Goal: Task Accomplishment & Management: Manage account settings

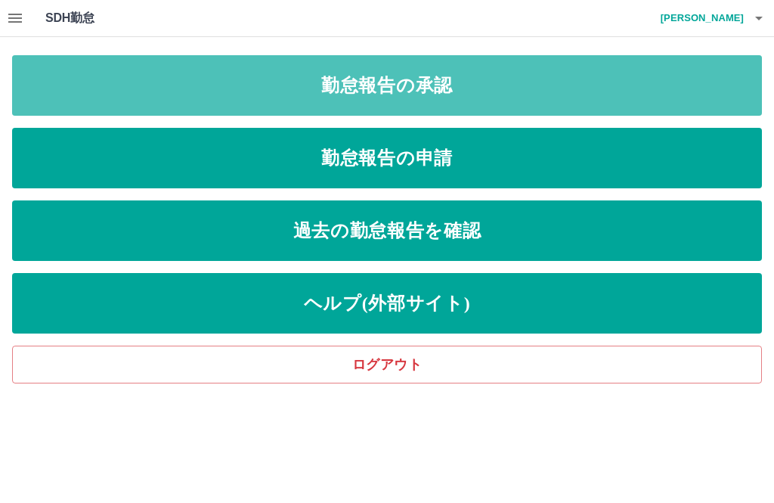
click at [650, 80] on link "勤怠報告の承認" at bounding box center [387, 85] width 750 height 60
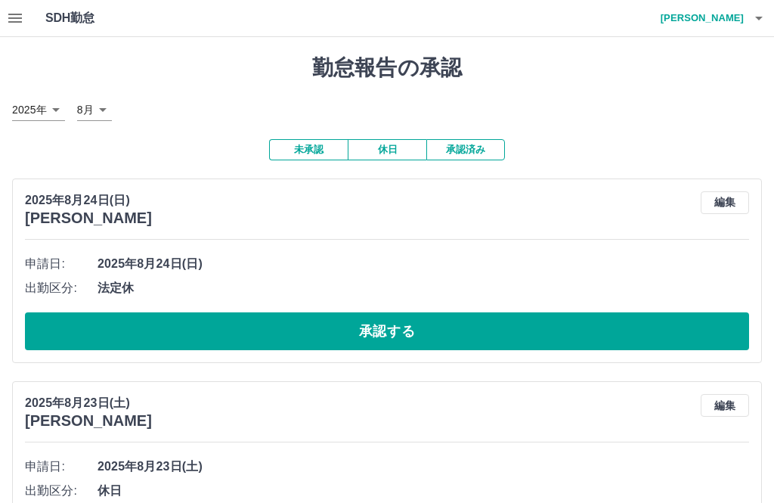
click at [485, 150] on button "承認済み" at bounding box center [465, 149] width 79 height 21
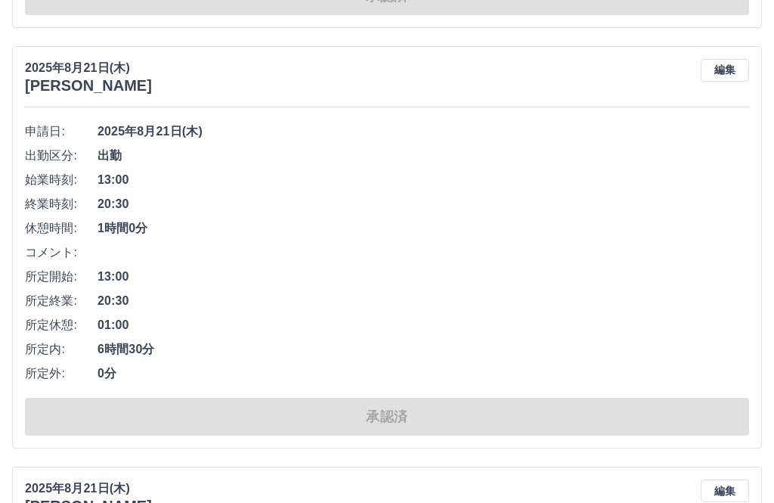
scroll to position [9244, 0]
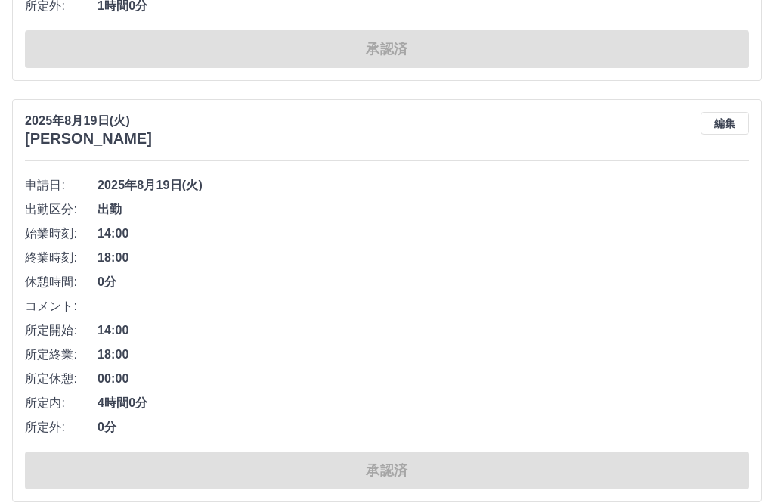
scroll to position [18807, 0]
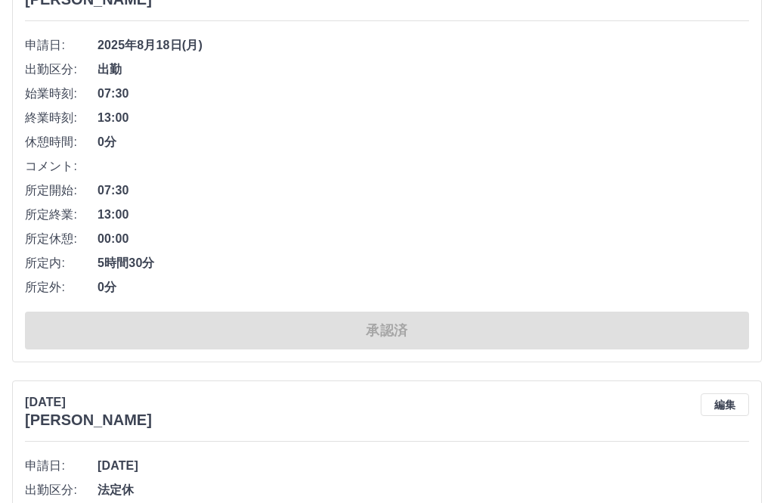
scroll to position [27572, 0]
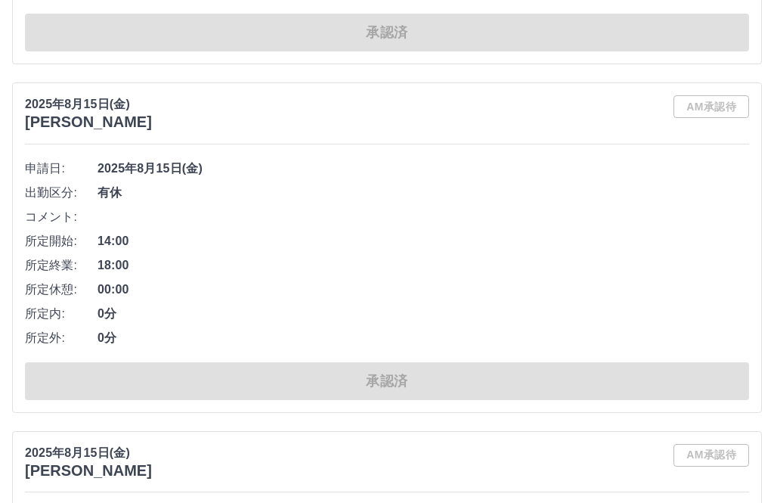
scroll to position [34450, 0]
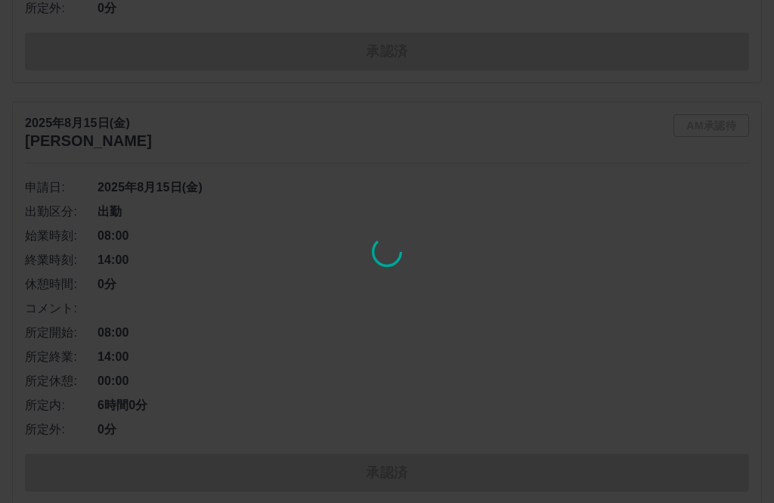
click at [577, 502] on div at bounding box center [387, 251] width 774 height 503
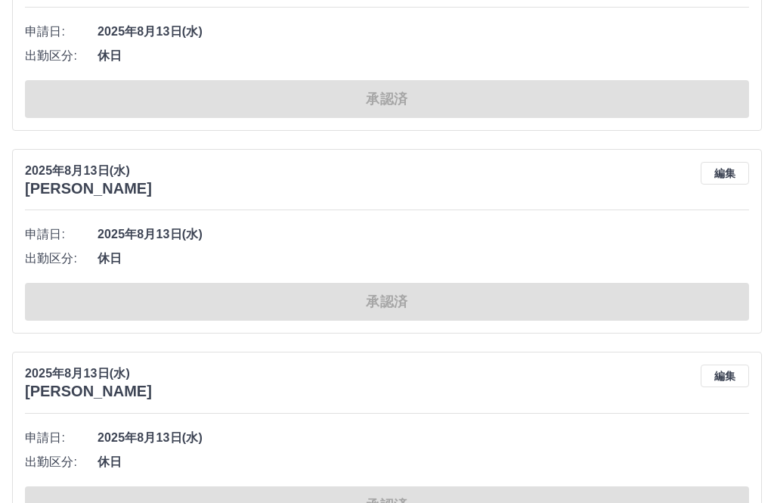
scroll to position [42345, 0]
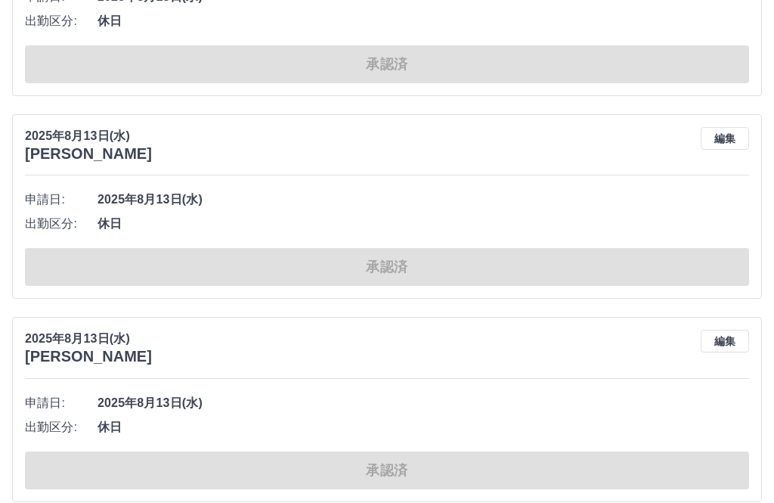
scroll to position [50384, 0]
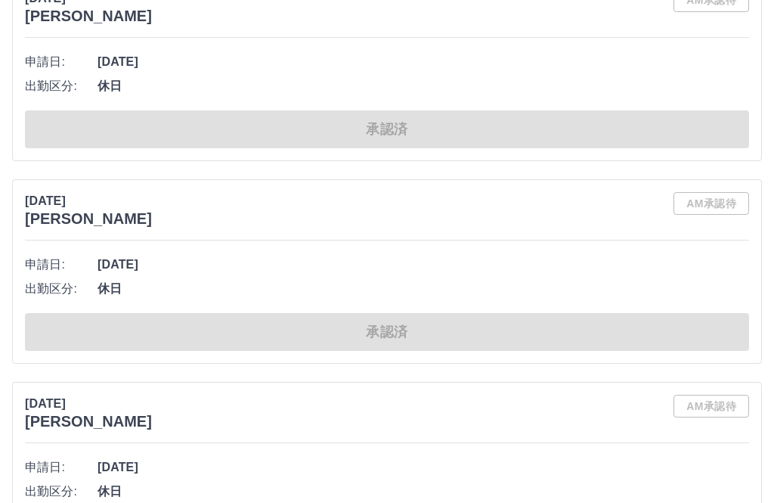
scroll to position [56754, 0]
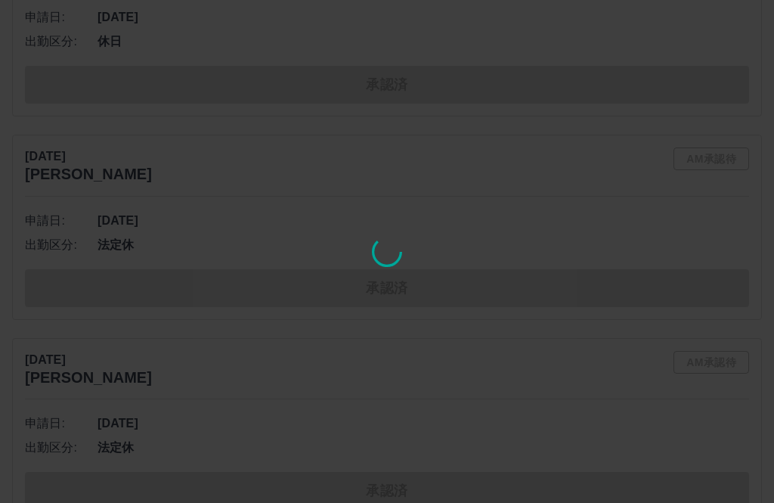
click at [124, 502] on div at bounding box center [387, 251] width 774 height 503
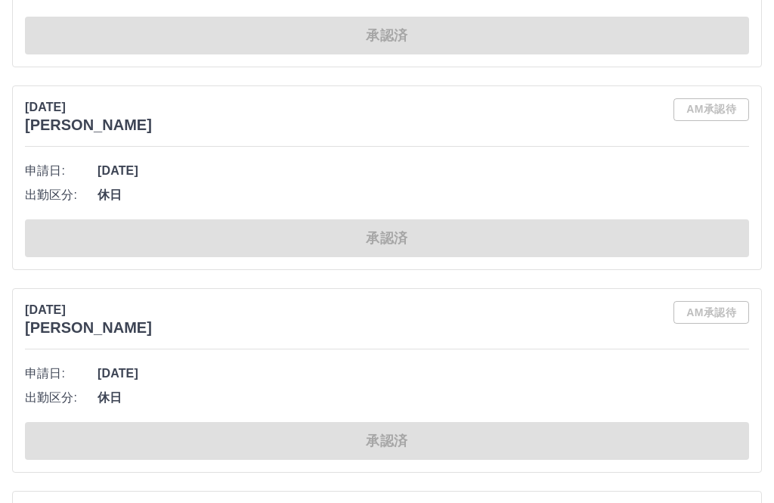
scroll to position [62254, 0]
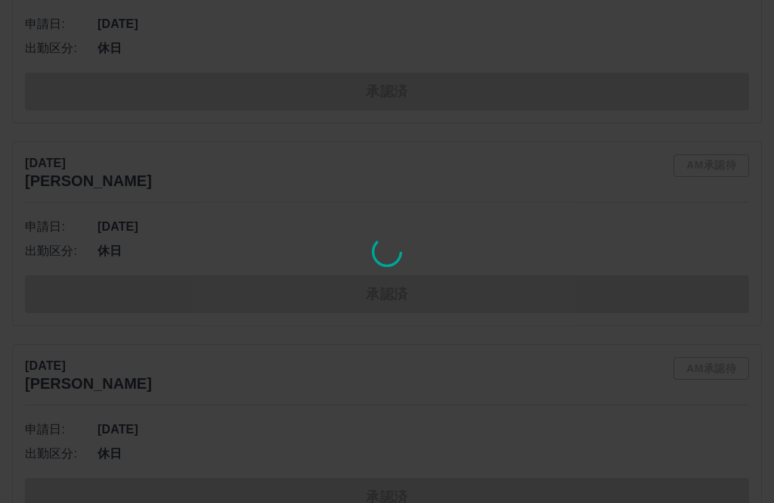
click at [347, 502] on div at bounding box center [387, 251] width 774 height 503
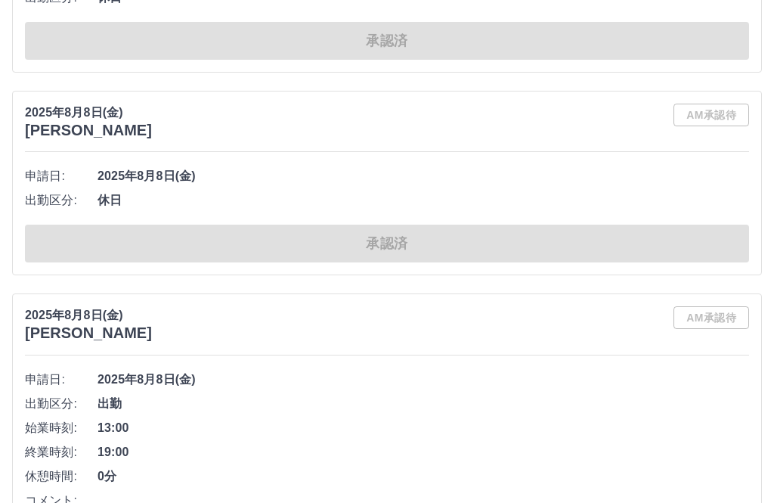
scroll to position [70366, 0]
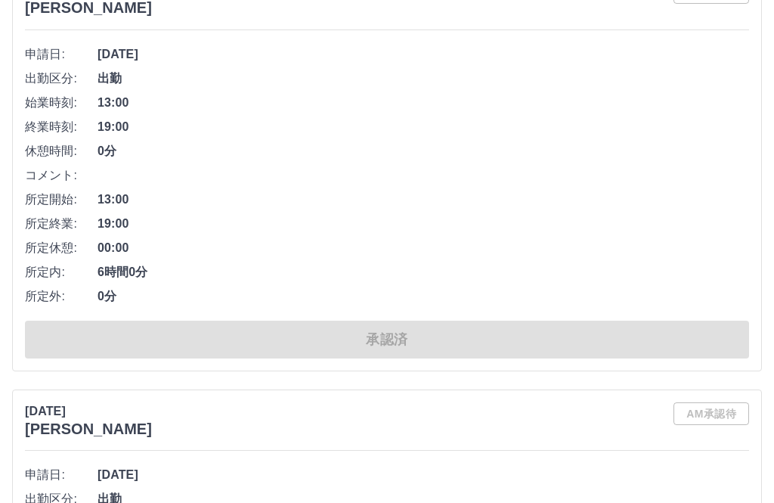
scroll to position [79348, 0]
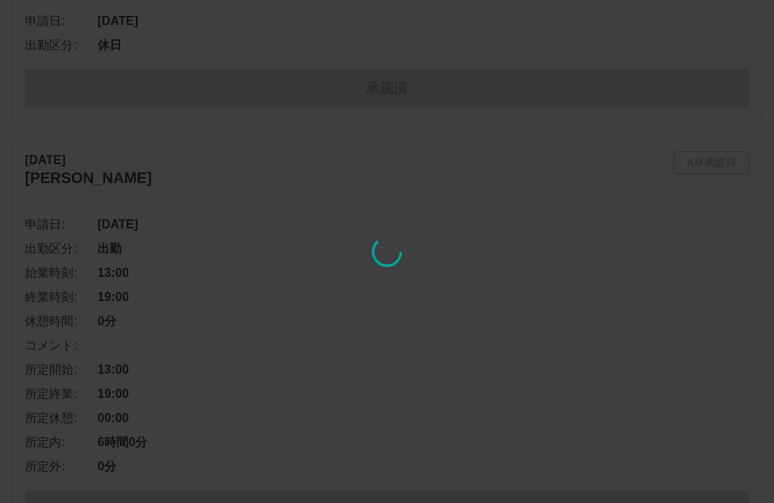
click at [491, 502] on div at bounding box center [387, 251] width 774 height 503
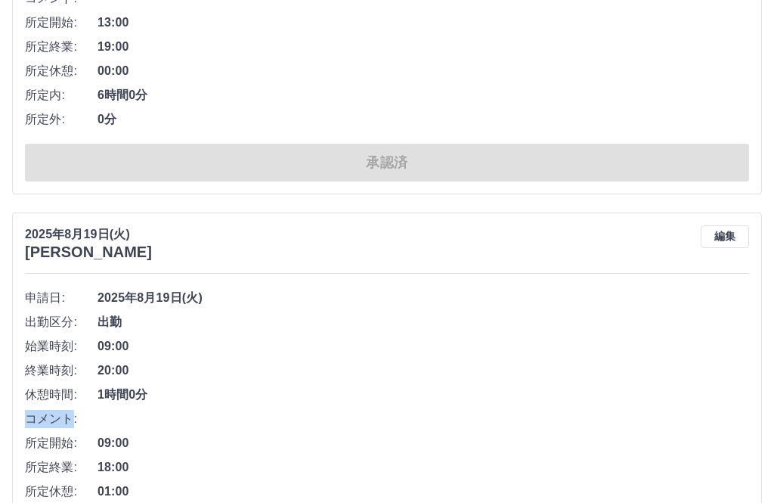
scroll to position [15979, 0]
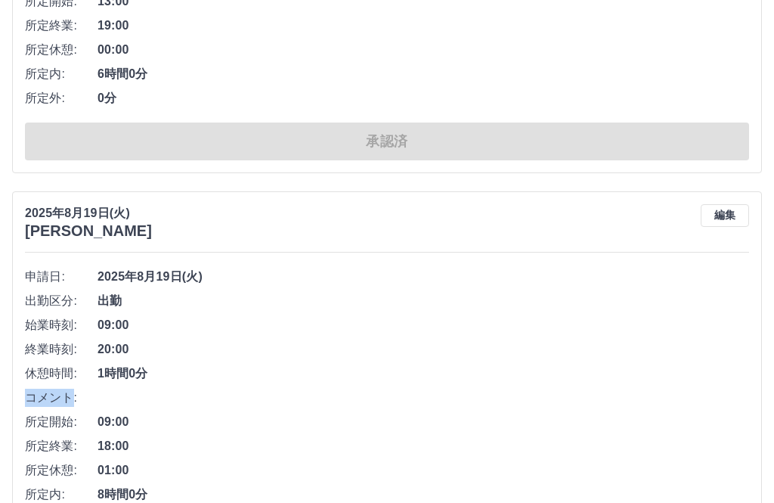
click at [56, 341] on span "終業時刻:" at bounding box center [61, 350] width 73 height 18
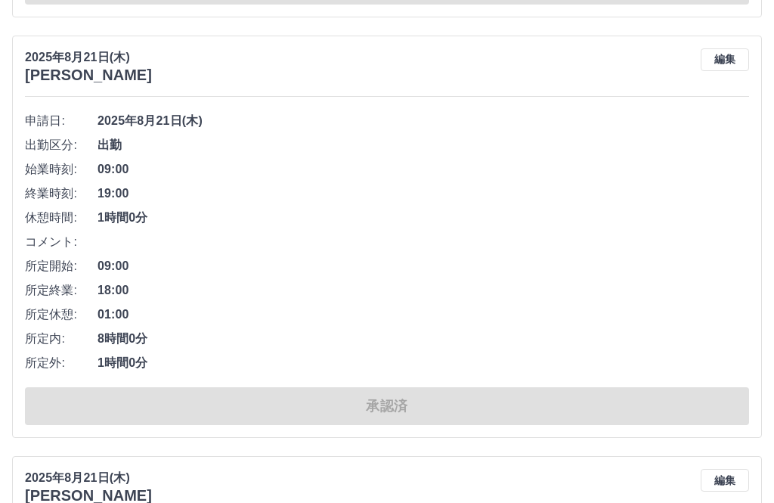
scroll to position [5724, 0]
click at [68, 337] on span "所定内:" at bounding box center [61, 339] width 73 height 18
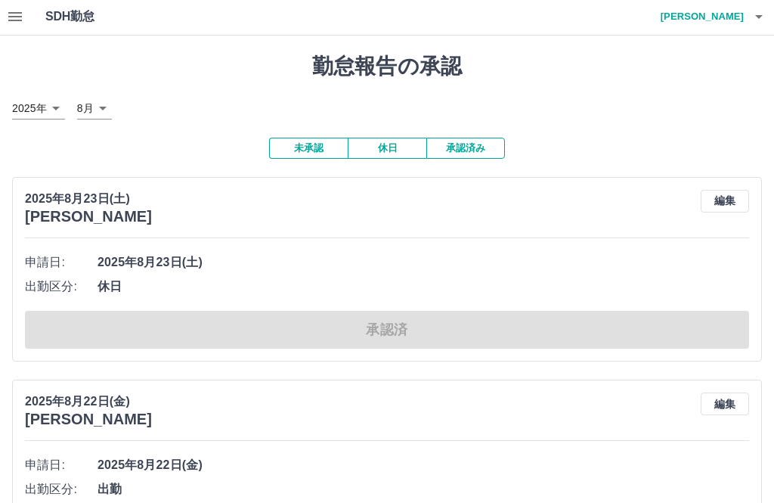
scroll to position [0, 0]
